Goal: Task Accomplishment & Management: Manage account settings

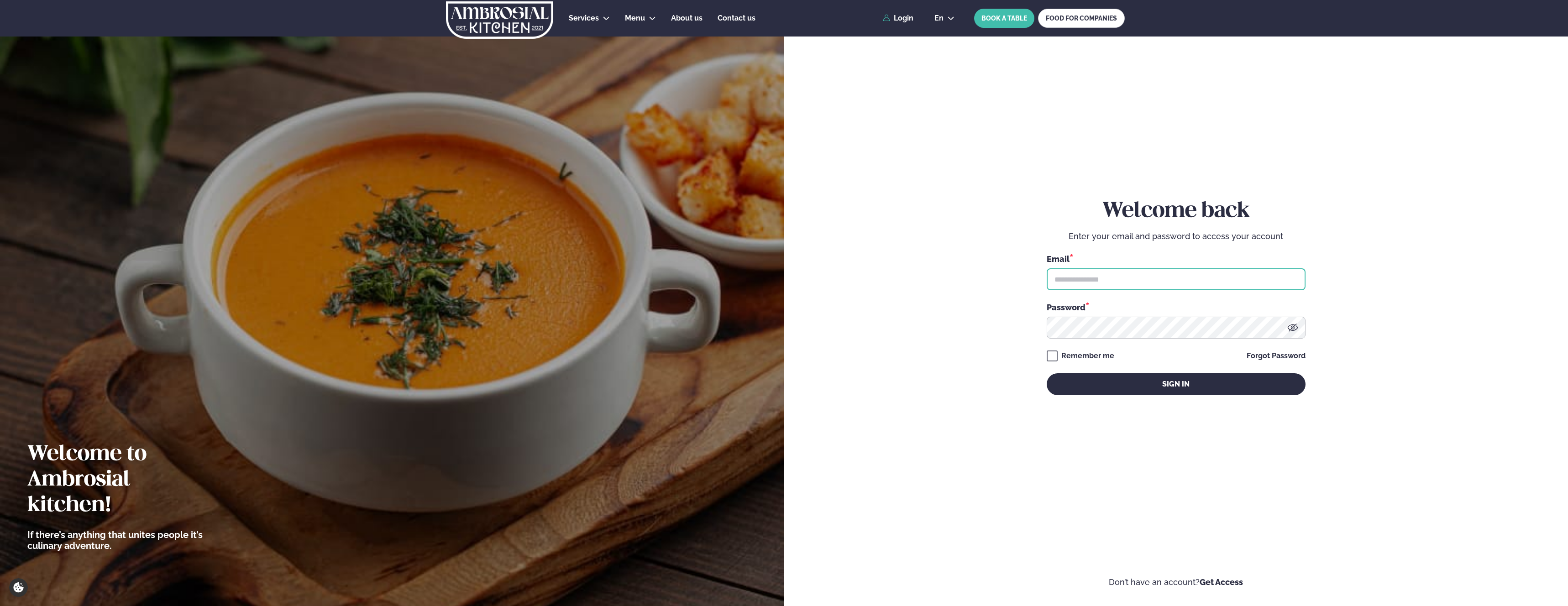
click at [1130, 278] on input "text" at bounding box center [1176, 279] width 259 height 22
click at [1286, 279] on input "text" at bounding box center [1176, 279] width 259 height 22
type input "**********"
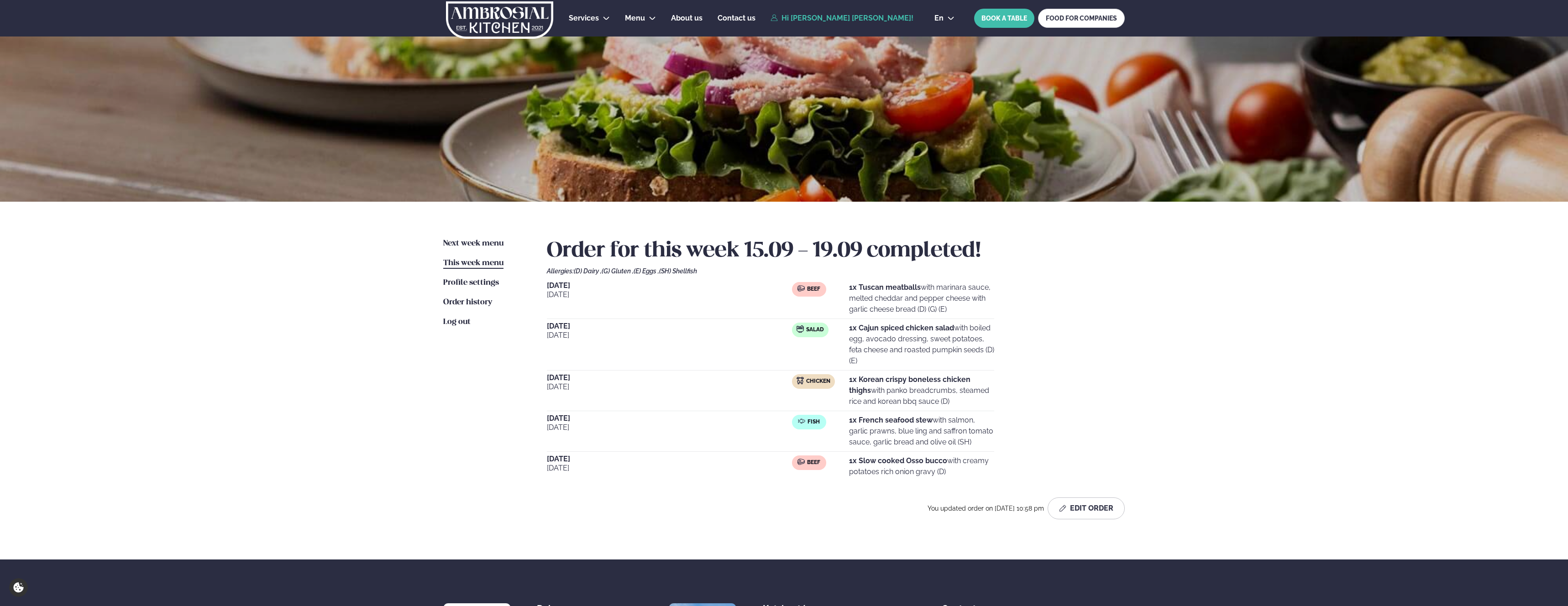
click at [914, 340] on p "1x Cajun spiced chicken salad with boiled egg, avocado dressing, sweet potatoes…" at bounding box center [922, 344] width 145 height 44
click at [901, 353] on p "1x Cajun spiced chicken salad with boiled egg, avocado dressing, sweet potatoes…" at bounding box center [922, 344] width 145 height 44
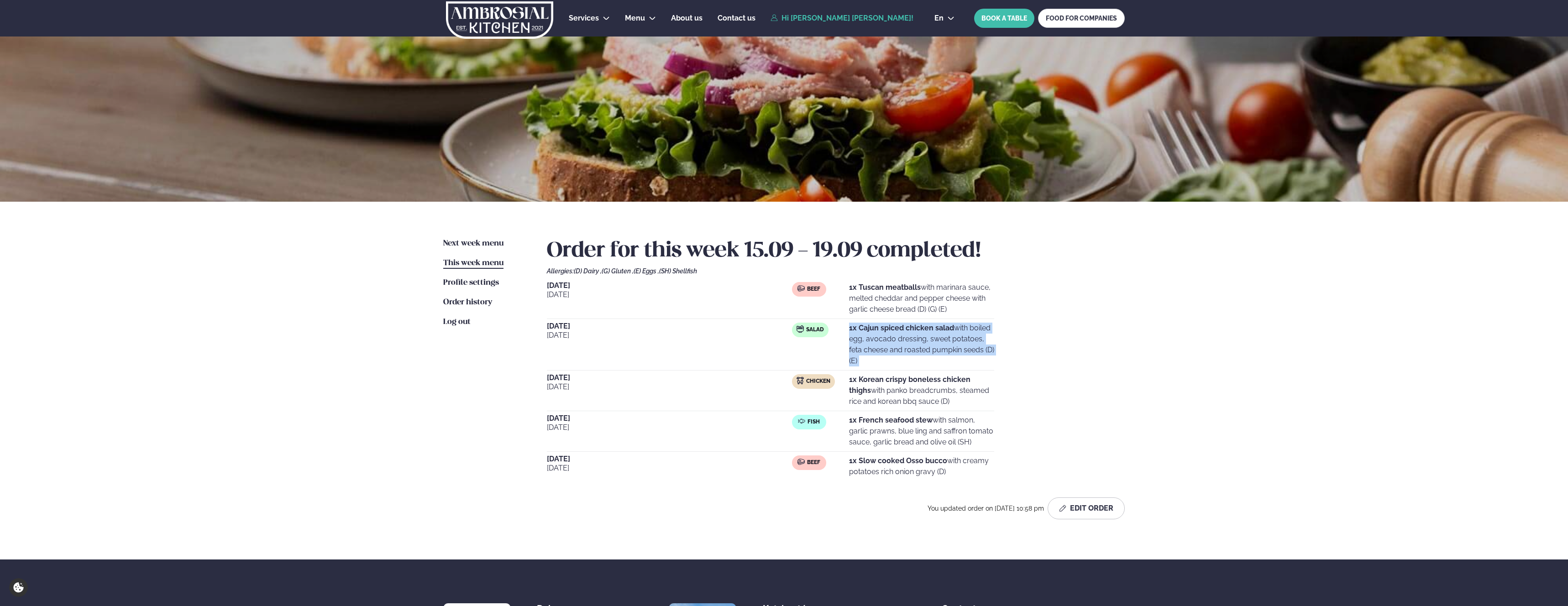
click at [901, 353] on p "1x Cajun spiced chicken salad with boiled egg, avocado dressing, sweet potatoes…" at bounding box center [922, 344] width 145 height 44
click at [880, 354] on p "1x Cajun spiced chicken salad with boiled egg, avocado dressing, sweet potatoes…" at bounding box center [922, 344] width 145 height 44
click at [908, 354] on p "1x Cajun spiced chicken salad with boiled egg, avocado dressing, sweet potatoes…" at bounding box center [922, 344] width 145 height 44
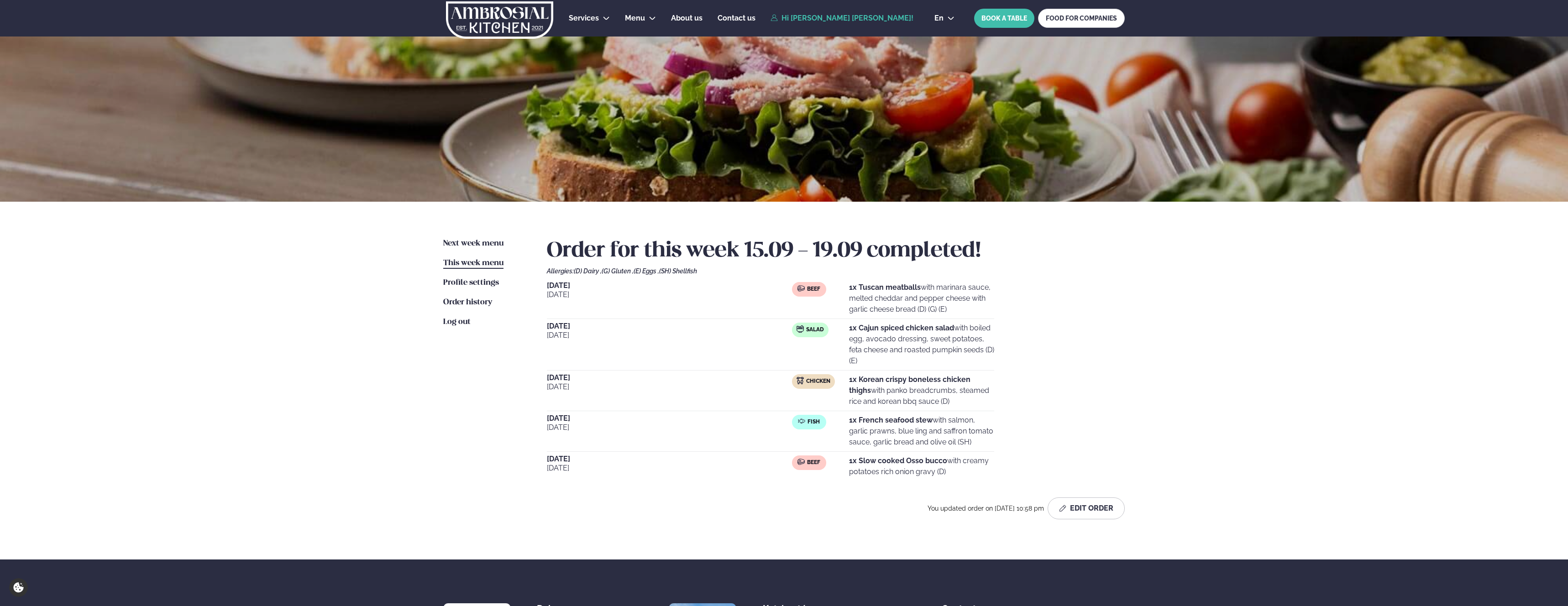
click at [893, 350] on p "1x Cajun spiced chicken salad with boiled egg, avocado dressing, sweet potatoes…" at bounding box center [922, 344] width 145 height 44
click at [892, 353] on p "1x Cajun spiced chicken salad with boiled egg, avocado dressing, sweet potatoes…" at bounding box center [922, 344] width 145 height 44
click at [1073, 498] on button "Edit Order" at bounding box center [1086, 508] width 77 height 22
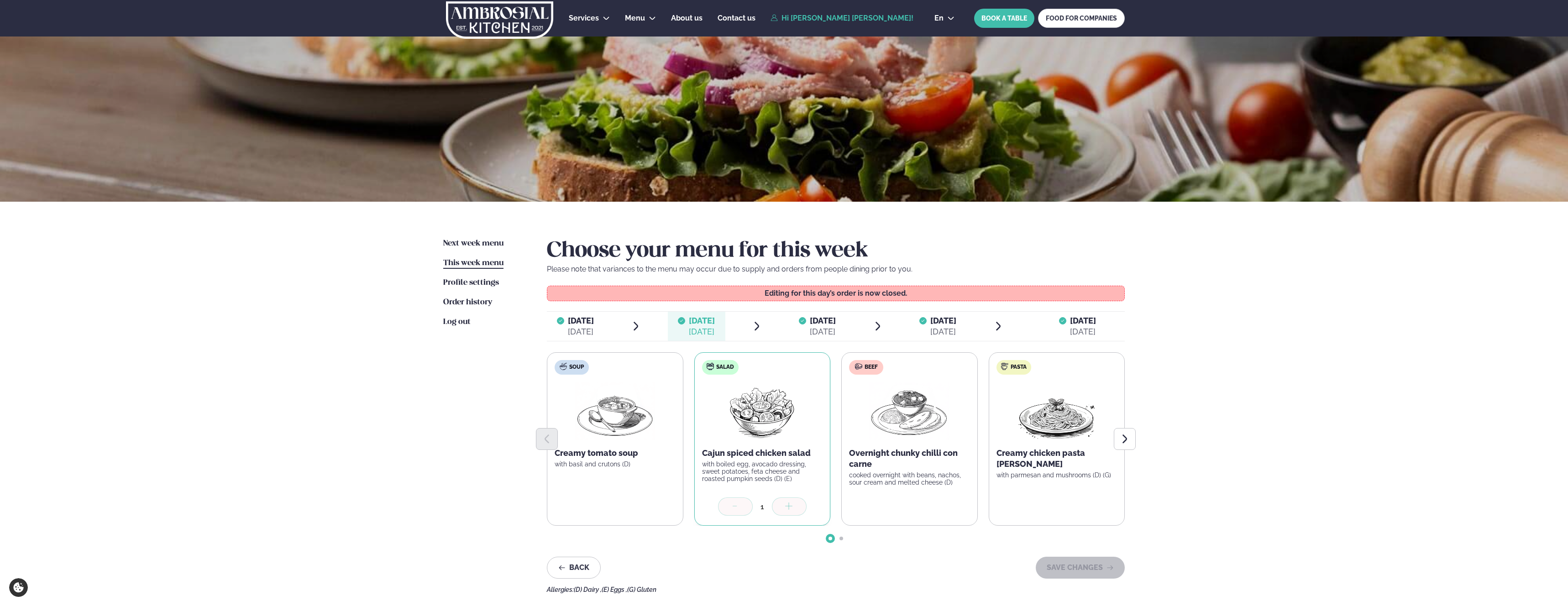
click at [943, 327] on div "[DATE]" at bounding box center [943, 332] width 26 height 11
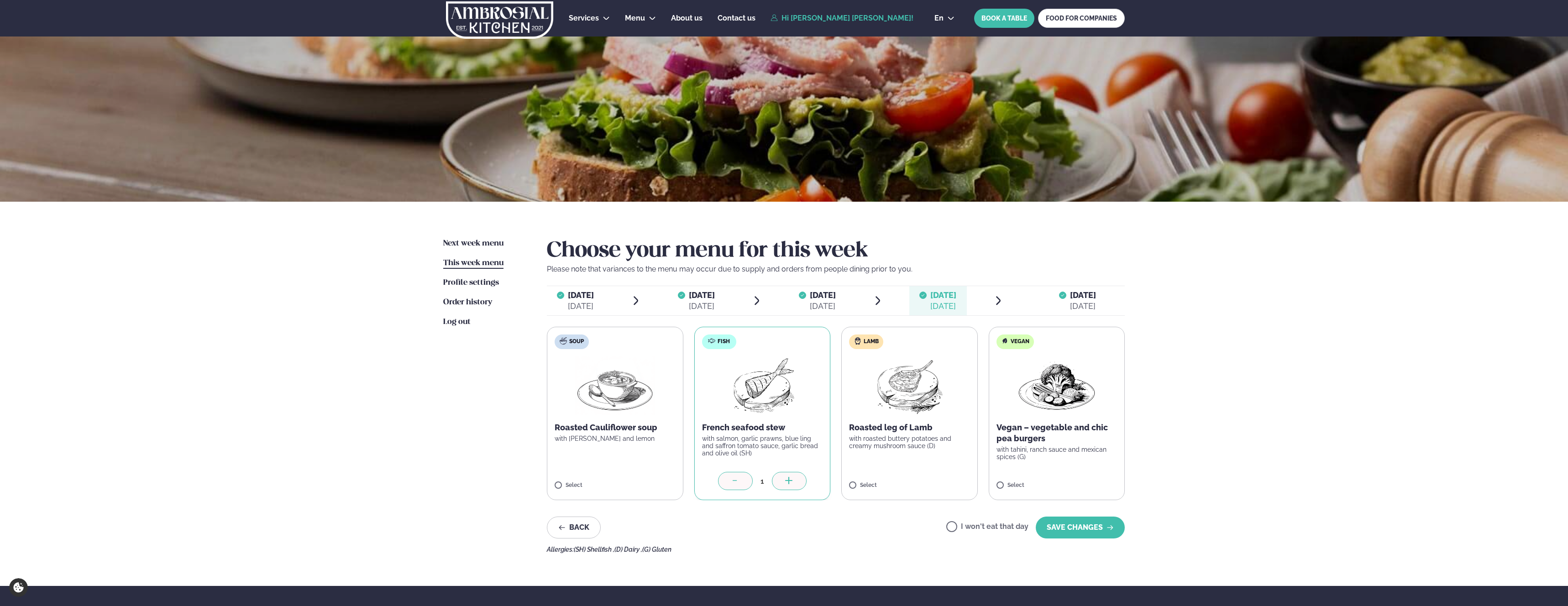
click at [961, 528] on label "I won't eat that day" at bounding box center [987, 528] width 82 height 10
click at [1074, 529] on button "SAVE CHANGES" at bounding box center [1080, 528] width 89 height 22
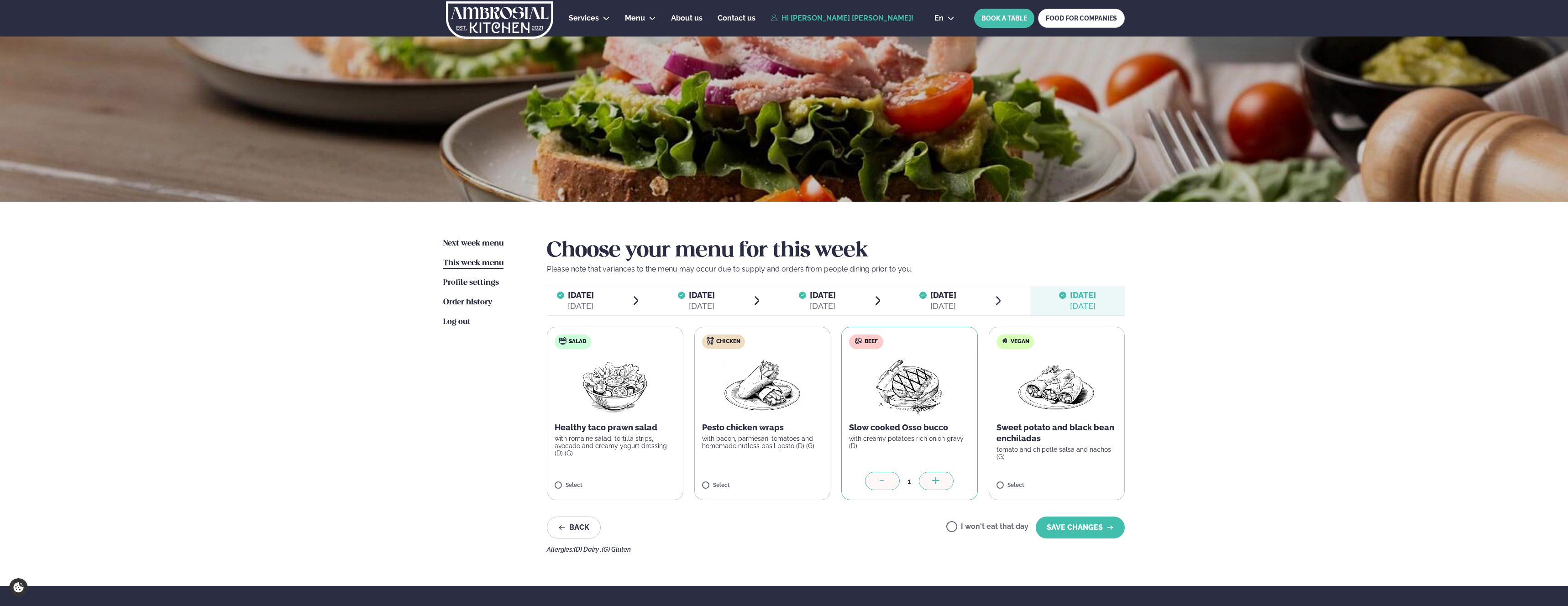
scroll to position [13, 0]
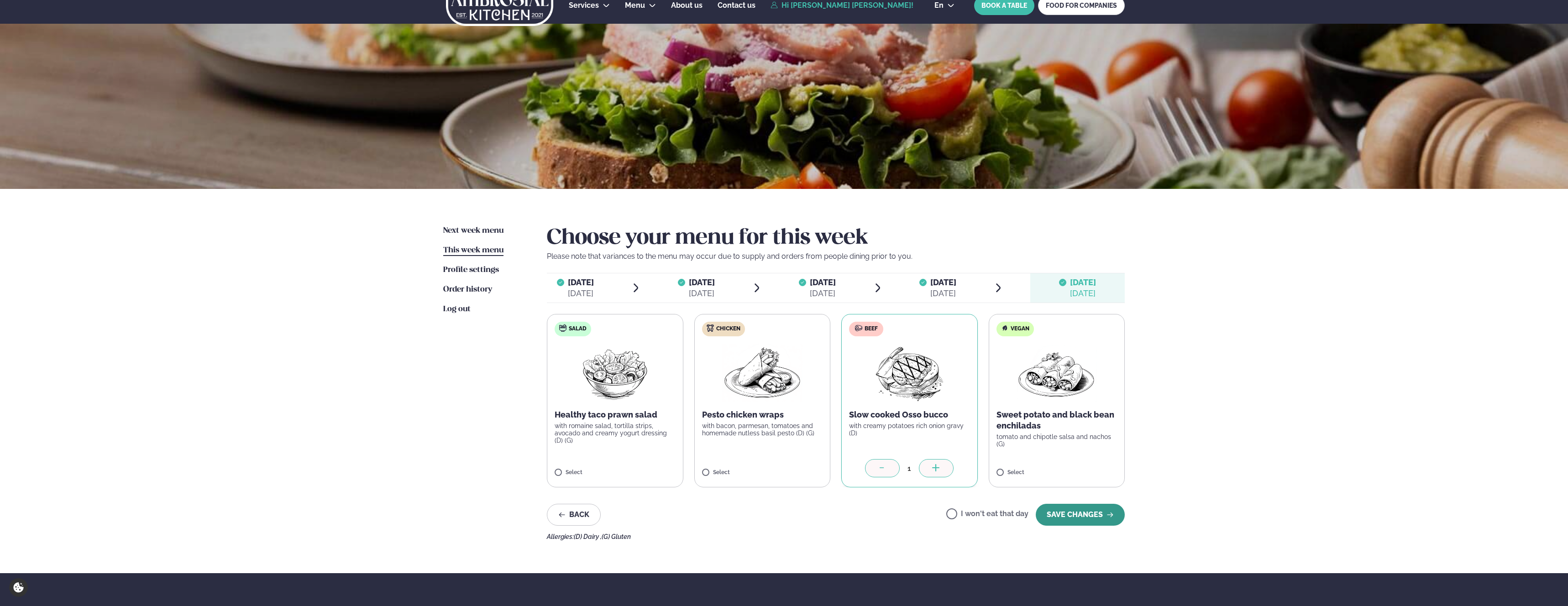
click at [1075, 517] on button "SAVE CHANGES" at bounding box center [1080, 515] width 89 height 22
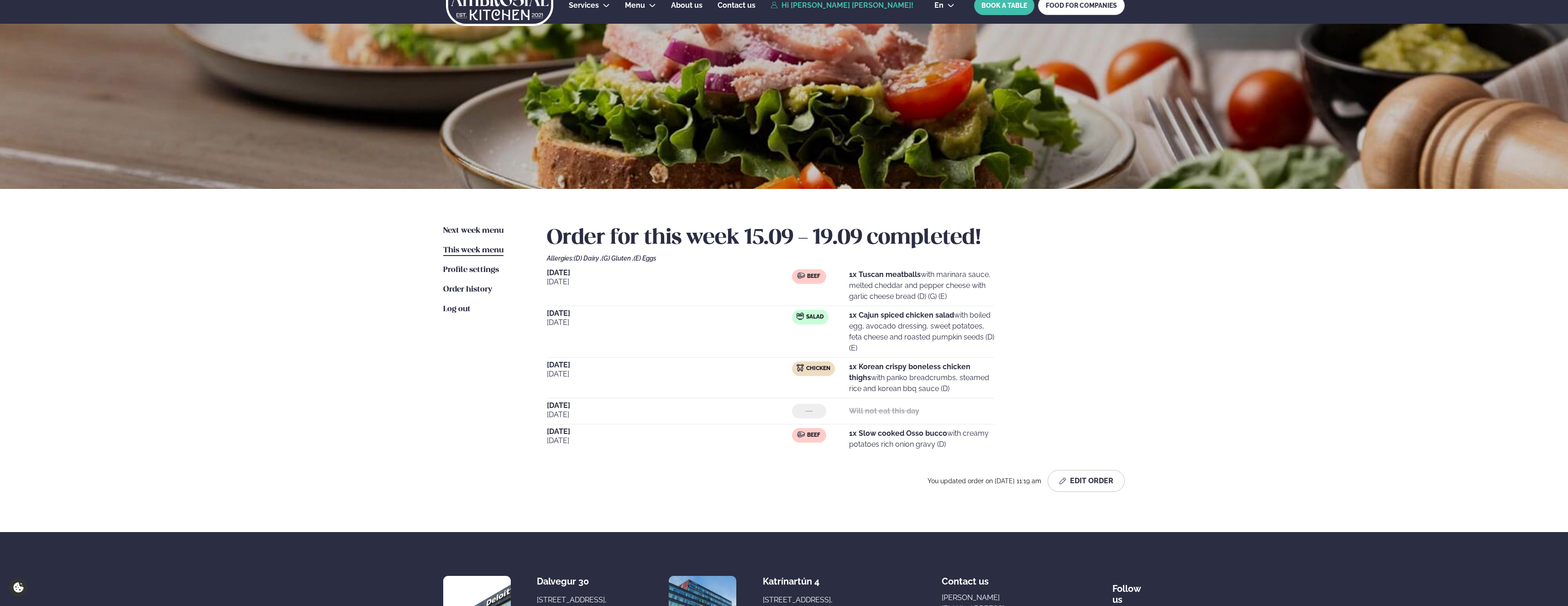
drag, startPoint x: 895, startPoint y: 299, endPoint x: 963, endPoint y: 446, distance: 162.0
click at [963, 446] on div "[DATE] Beef 1x Tuscan meatballs with marinara sauce, melted cheddar and pepper …" at bounding box center [835, 361] width 578 height 184
click at [963, 446] on p "1x Slow cooked Osso bucco with creamy potatoes rich onion gravy (D)" at bounding box center [922, 439] width 145 height 22
drag, startPoint x: 920, startPoint y: 442, endPoint x: 889, endPoint y: 433, distance: 32.3
click at [889, 433] on p "1x Slow cooked Osso bucco with creamy potatoes rich onion gravy (D)" at bounding box center [922, 439] width 145 height 22
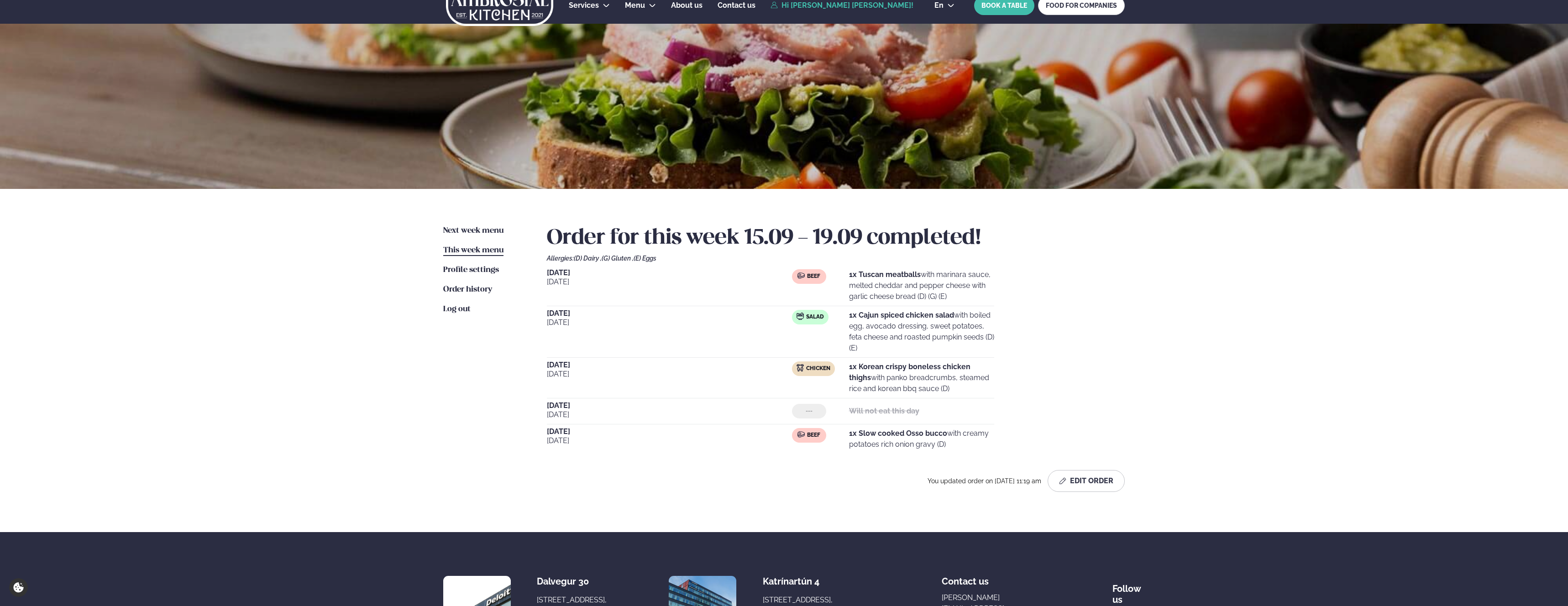
click at [873, 433] on strong "1x Slow cooked Osso bucco" at bounding box center [898, 433] width 98 height 9
click at [915, 436] on strong "1x Slow cooked Osso bucco" at bounding box center [898, 433] width 98 height 9
drag, startPoint x: 942, startPoint y: 409, endPoint x: 822, endPoint y: 313, distance: 153.7
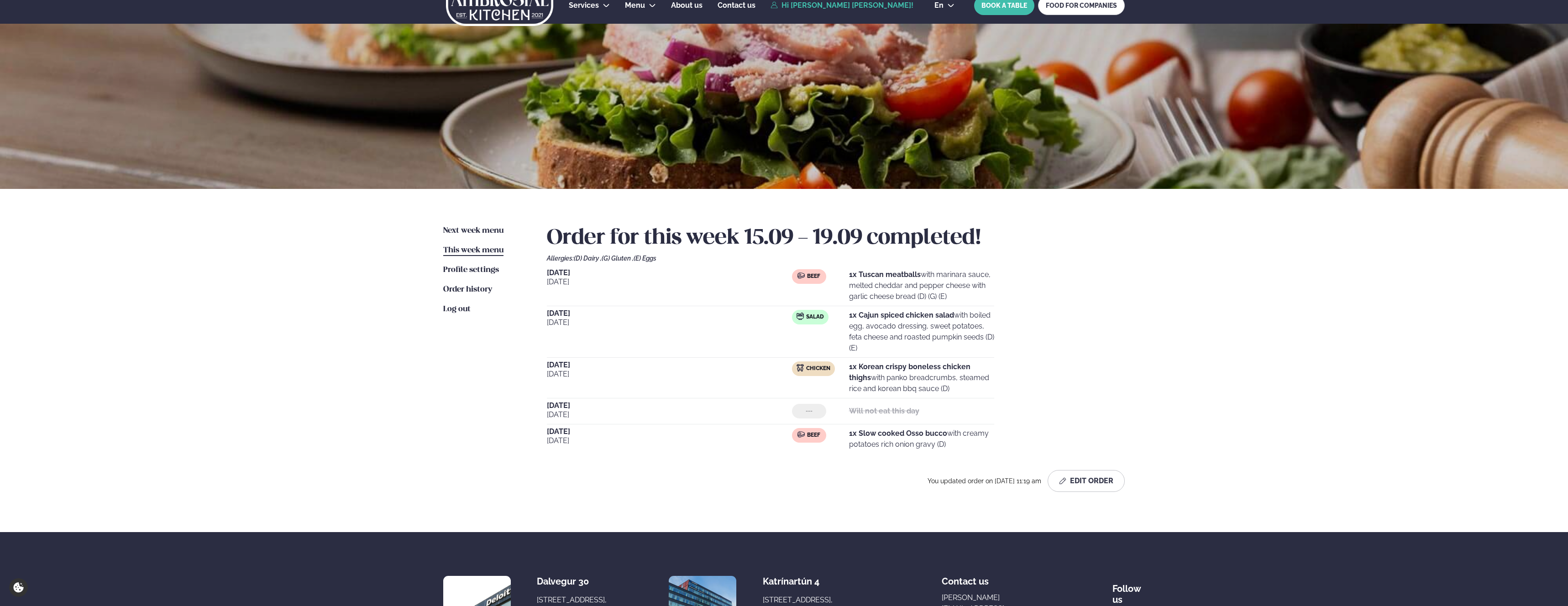
click at [757, 313] on div "[DATE] Beef 1x Tuscan meatballs with marinara sauce, melted cheddar and pepper …" at bounding box center [835, 361] width 578 height 184
click at [875, 313] on strong "1x Cajun spiced chicken salad" at bounding box center [901, 315] width 105 height 9
click at [886, 378] on p "1x Korean crispy boneless chicken thighs with panko breadcrumbs, steamed rice a…" at bounding box center [922, 378] width 145 height 33
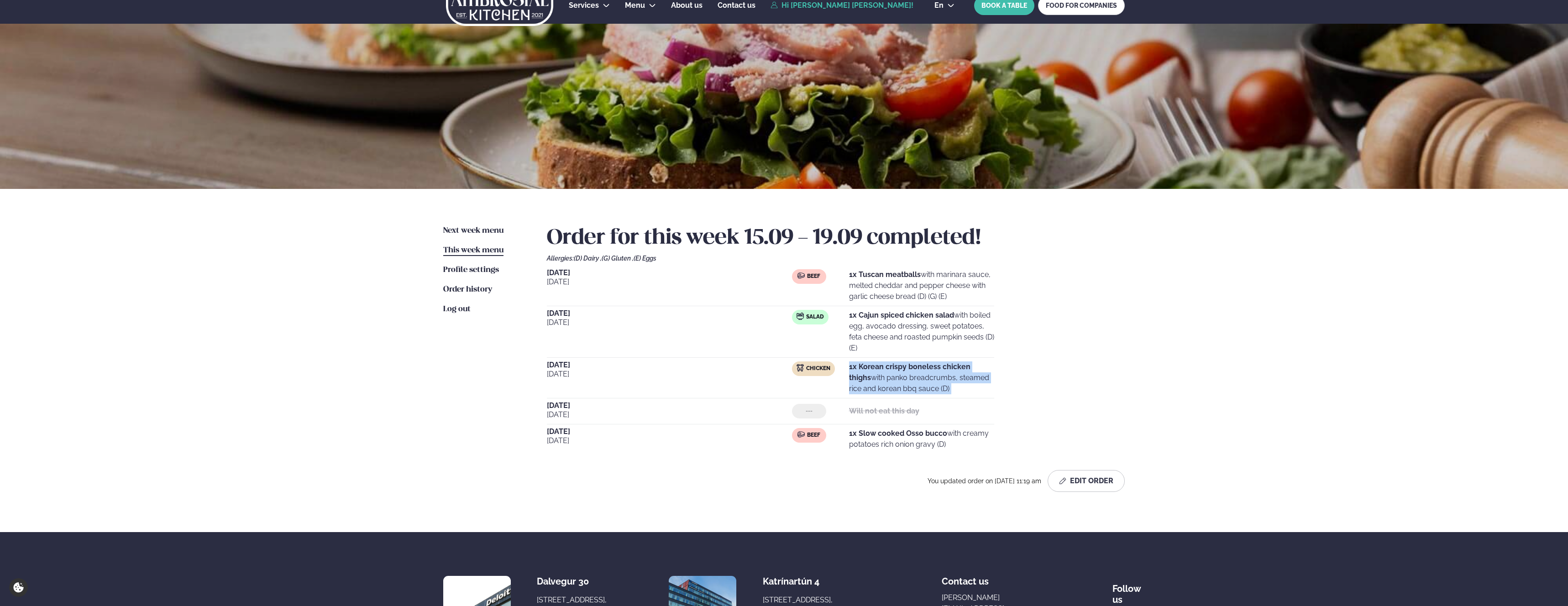
click at [936, 375] on p "1x Korean crispy boneless chicken thighs with panko breadcrumbs, steamed rice a…" at bounding box center [922, 378] width 145 height 33
